Goal: Information Seeking & Learning: Compare options

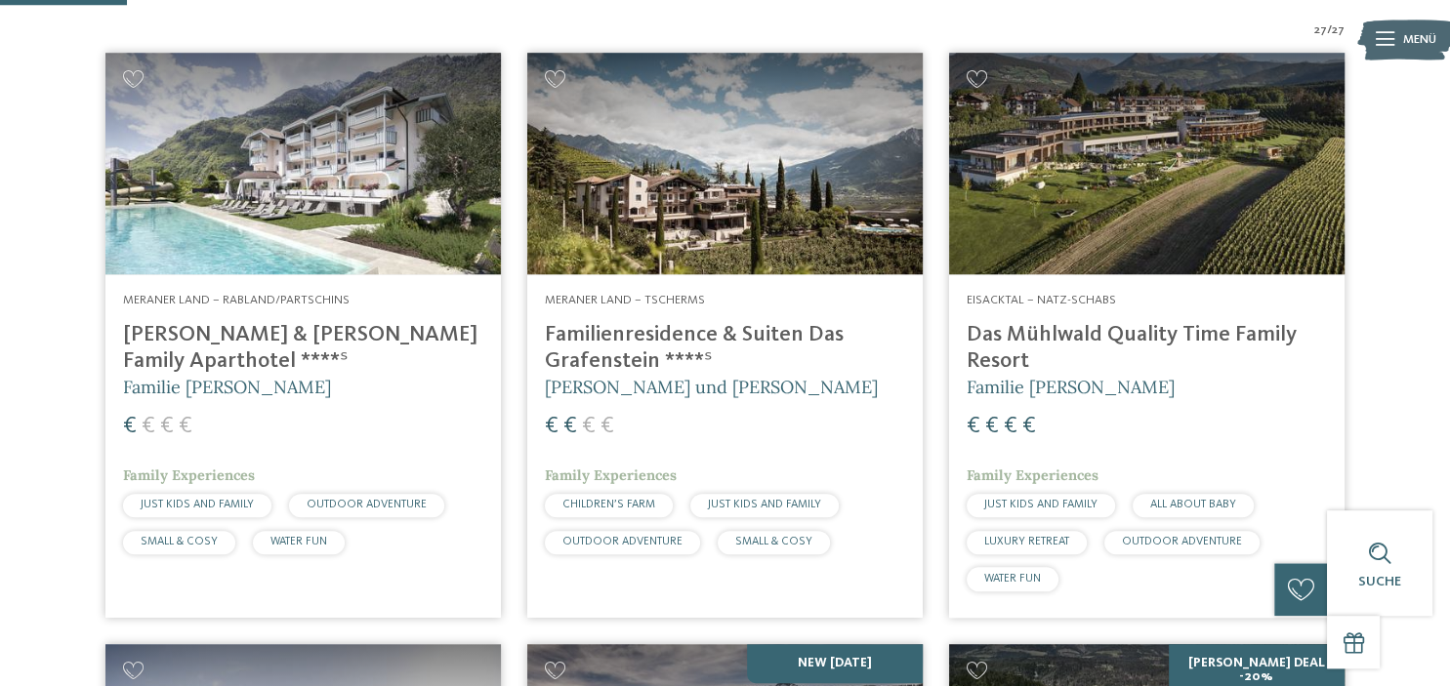
scroll to position [527, 0]
click at [648, 341] on h4 "Familienresidence & Suiten Das Grafenstein ****ˢ" at bounding box center [725, 348] width 360 height 53
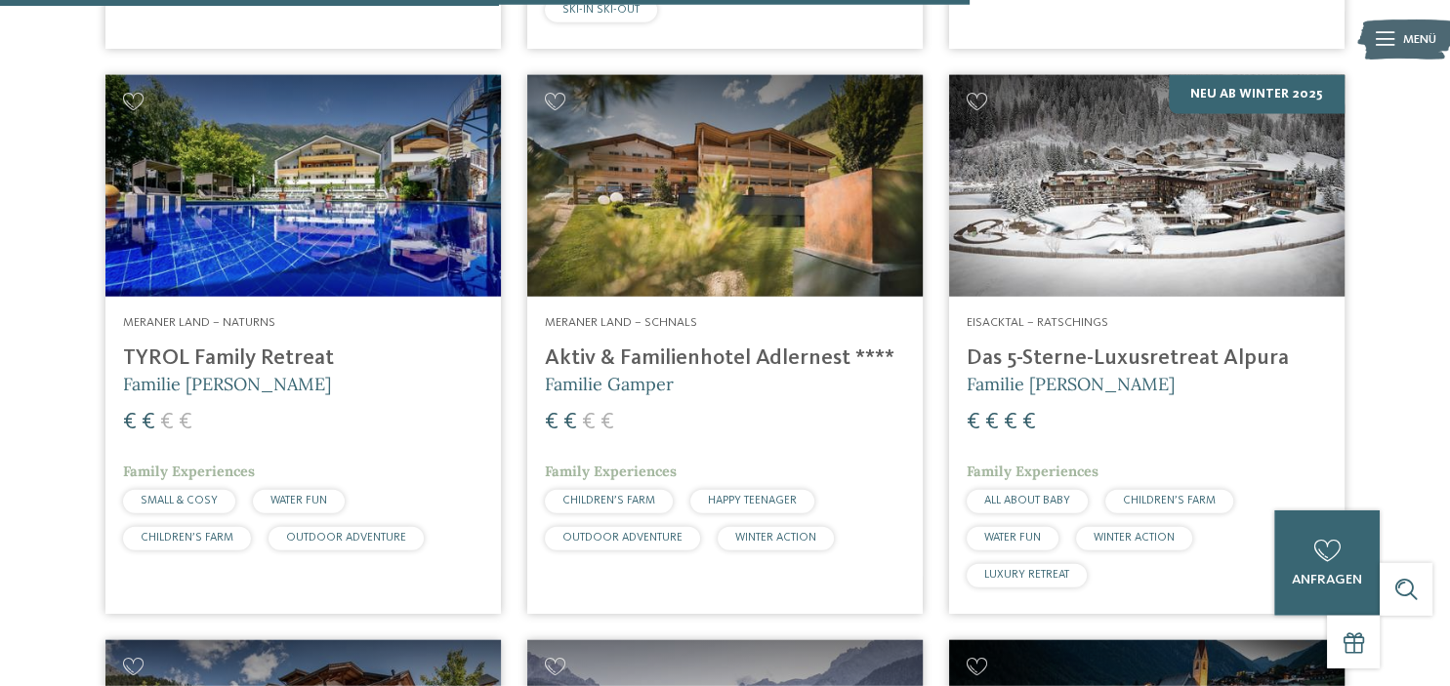
scroll to position [3981, 0]
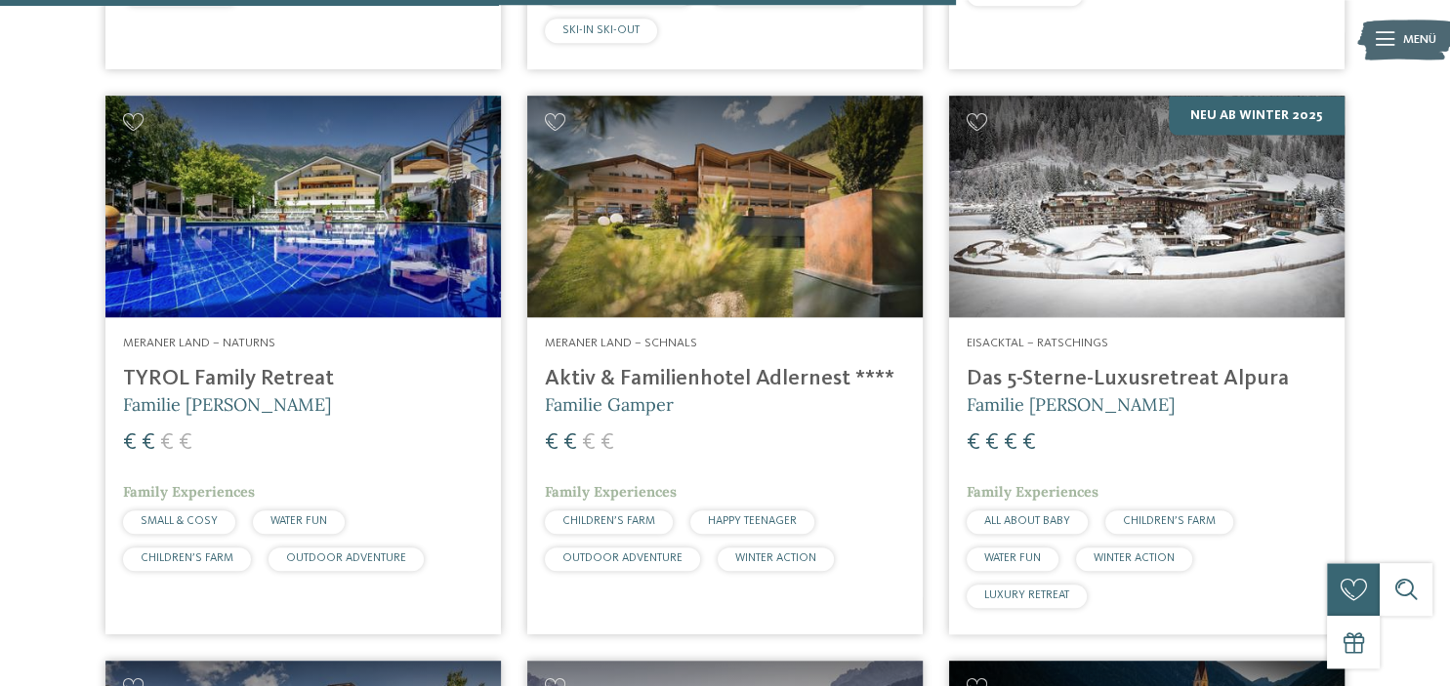
click at [650, 393] on span "Familie Gamper" at bounding box center [609, 404] width 129 height 22
click at [176, 393] on span "Familie Brunner" at bounding box center [227, 404] width 208 height 22
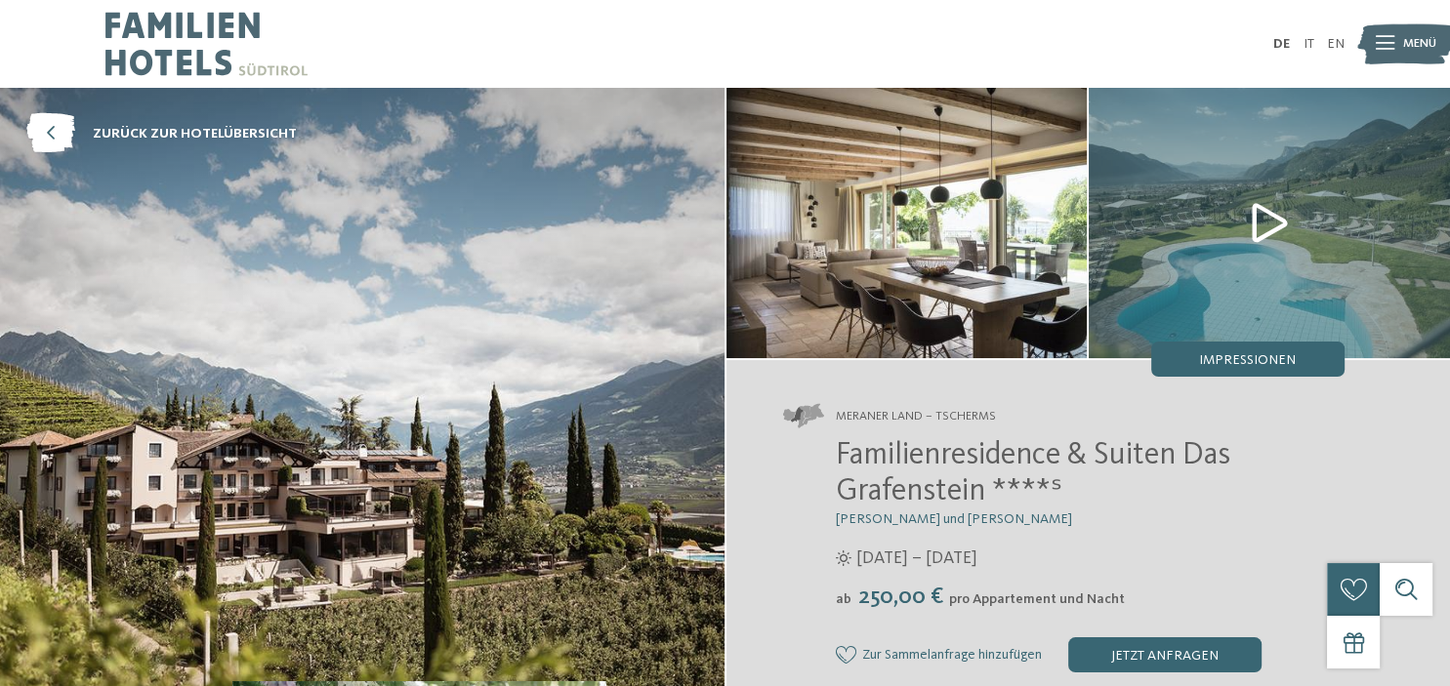
click at [1381, 45] on icon at bounding box center [1385, 44] width 19 height 14
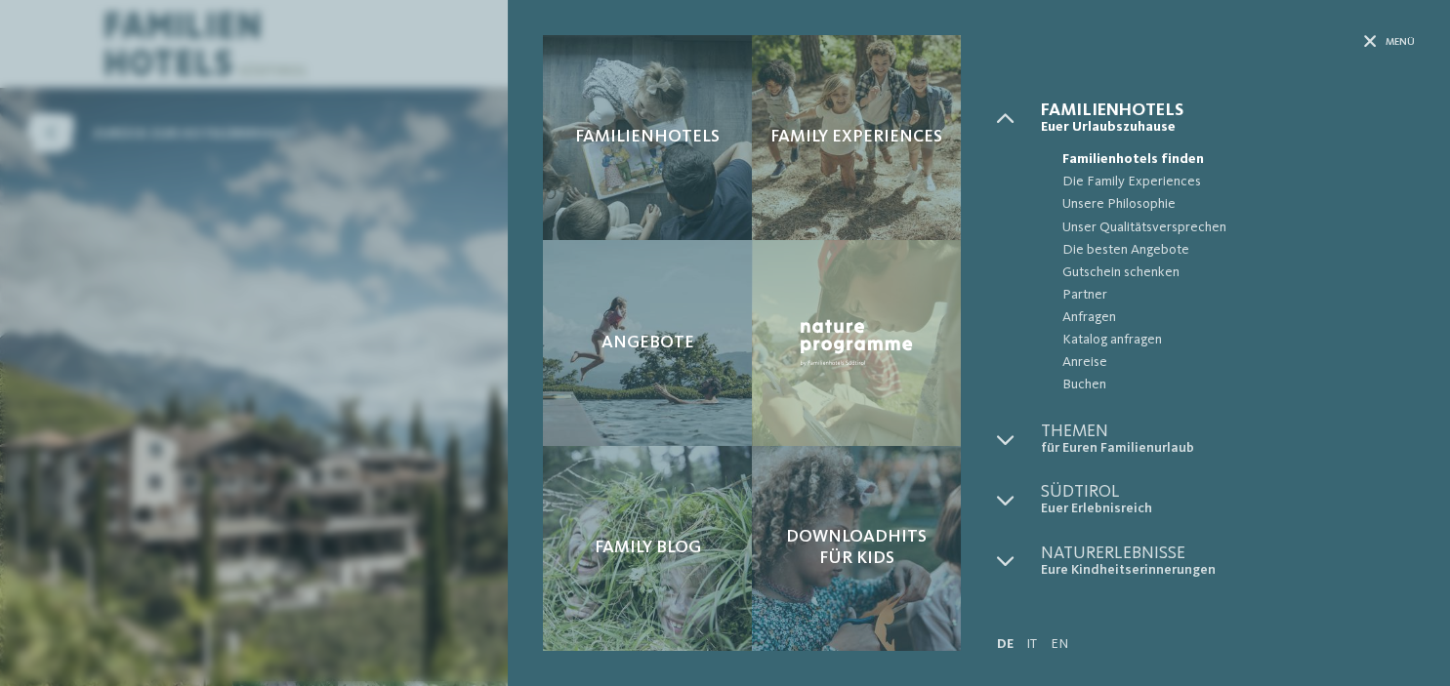
click at [1381, 45] on div "Menü" at bounding box center [1389, 42] width 51 height 15
